Goal: Information Seeking & Learning: Learn about a topic

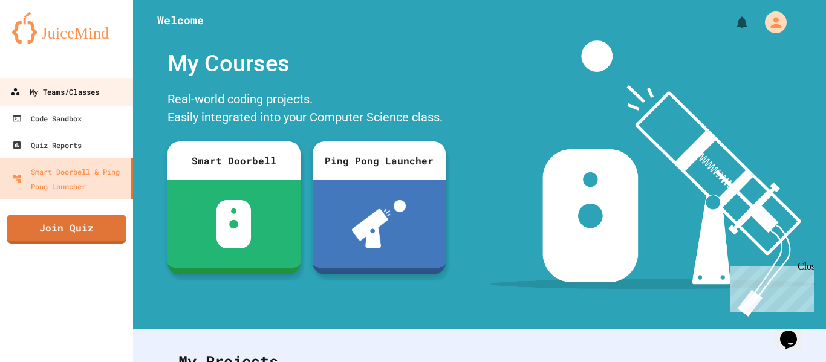
click at [79, 92] on div "My Teams/Classes" at bounding box center [54, 92] width 89 height 15
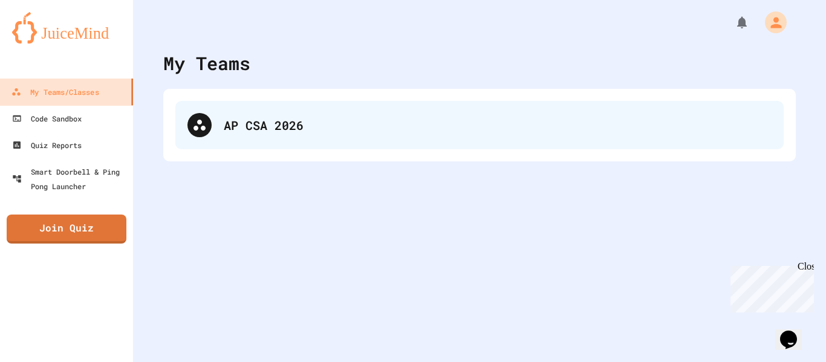
click at [311, 131] on div "AP CSA 2026" at bounding box center [498, 125] width 548 height 18
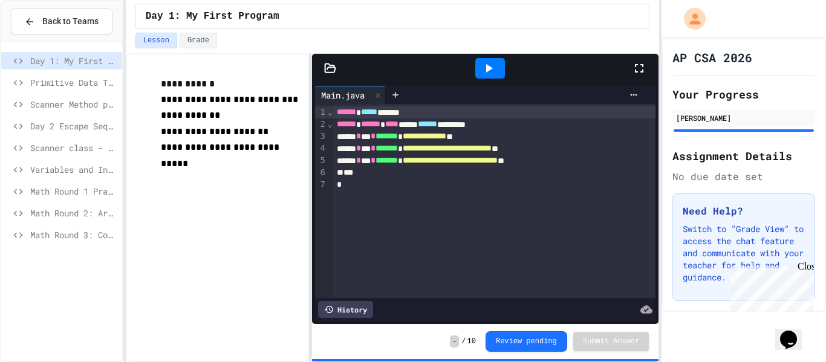
click at [61, 292] on div "Day 1: My First Program Primitive Data Types Scanner Method practice Day 2 Esca…" at bounding box center [61, 201] width 121 height 309
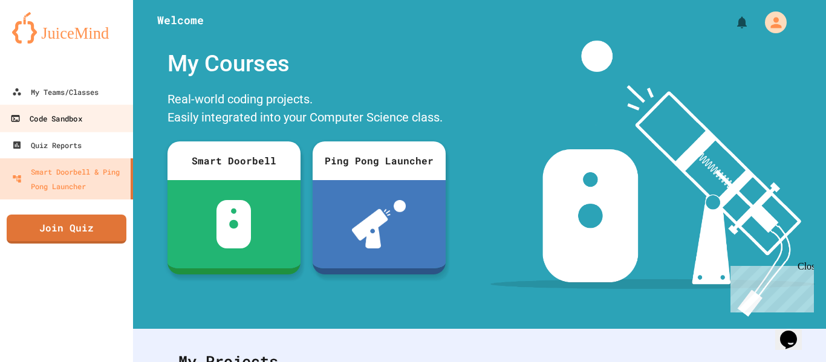
click at [72, 105] on link "Code Sandbox" at bounding box center [66, 118] width 137 height 27
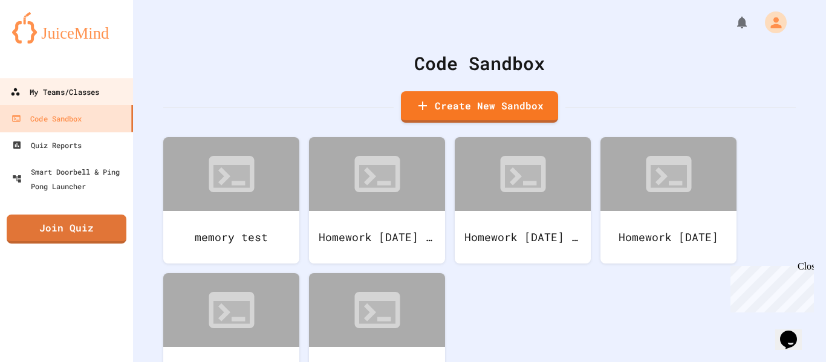
click at [68, 91] on div "My Teams/Classes" at bounding box center [54, 92] width 89 height 15
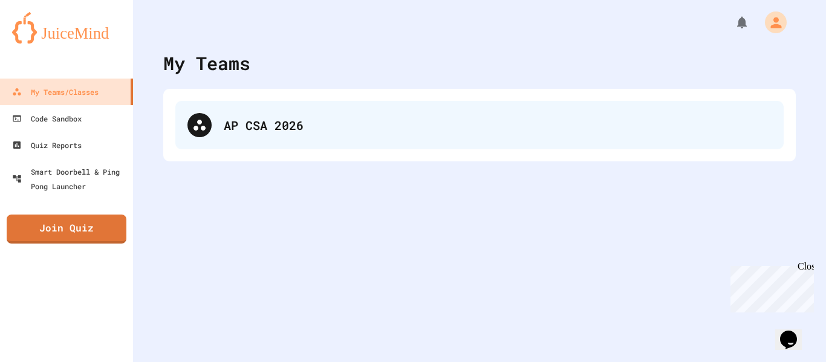
click at [328, 123] on div "AP CSA 2026" at bounding box center [498, 125] width 548 height 18
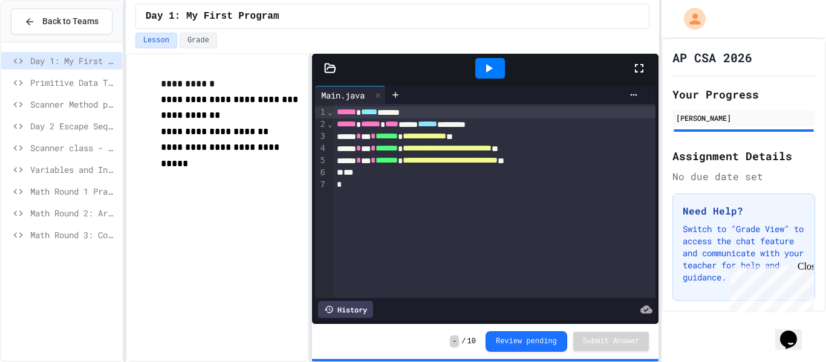
click at [185, 270] on div "**********" at bounding box center [217, 207] width 183 height 309
click at [76, 235] on span "Math Round 3: Compound Operators" at bounding box center [73, 234] width 87 height 13
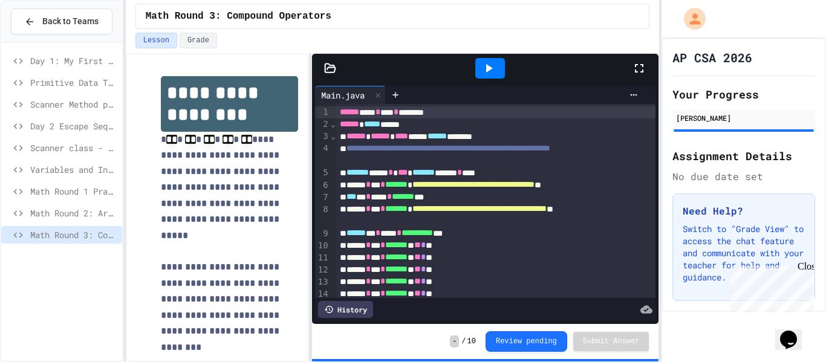
click at [71, 203] on div "Math Round 1 Practice" at bounding box center [61, 194] width 121 height 22
click at [70, 208] on span "Math Round 2: Area and Perimeter" at bounding box center [73, 213] width 87 height 13
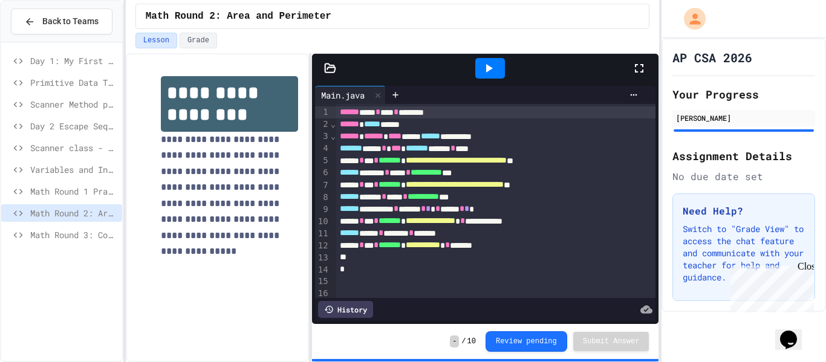
click at [429, 191] on div "**********" at bounding box center [496, 197] width 320 height 12
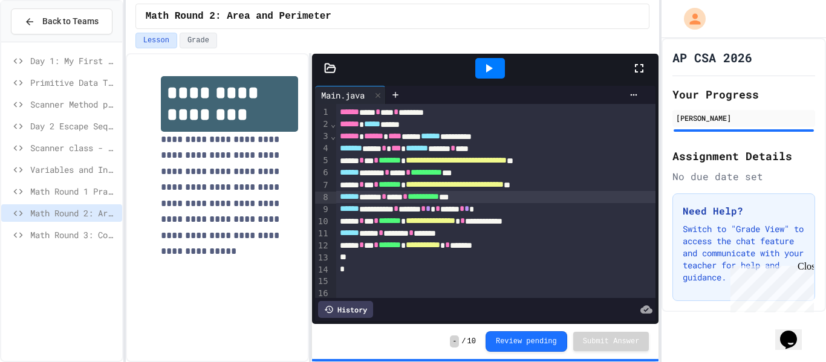
click at [47, 274] on div "Day 1: My First Program Primitive Data Types Scanner Method practice Day 2 Esca…" at bounding box center [61, 201] width 121 height 309
